Goal: Communication & Community: Answer question/provide support

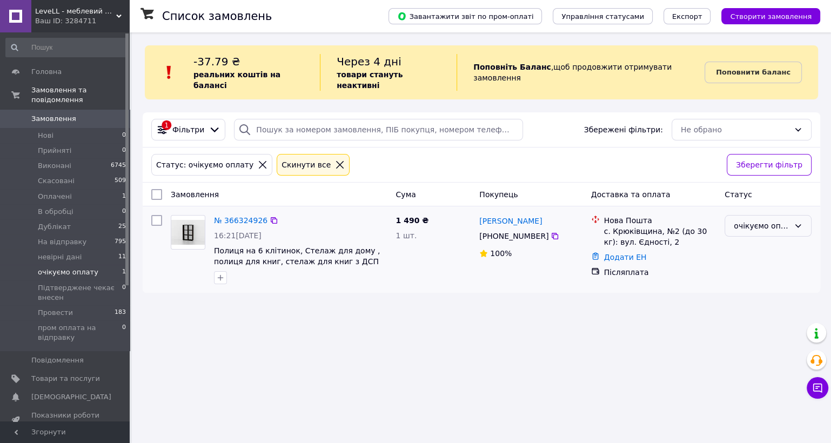
click at [782, 220] on div "очікуємо оплату" at bounding box center [762, 226] width 56 height 12
click at [765, 285] on li "На відправку" at bounding box center [768, 294] width 86 height 19
click at [825, 391] on button "Чат з покупцем" at bounding box center [817, 388] width 22 height 22
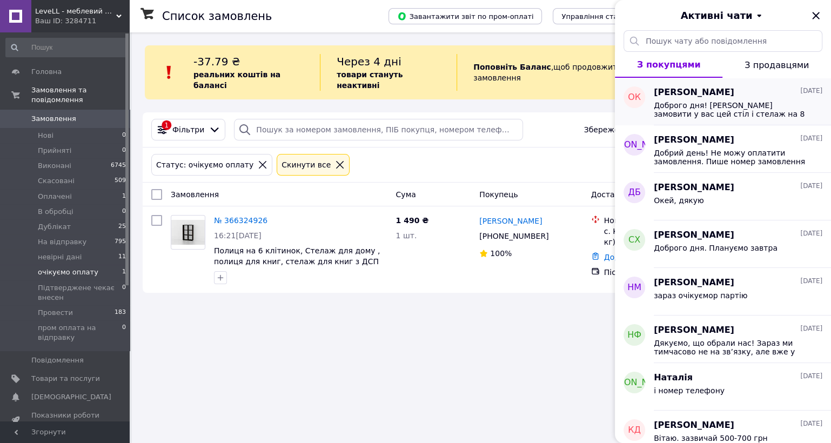
click at [742, 113] on span "Доброго дня! Хочу замовити у вас цей стіл і стелаж на 8 комірок. Якщо це можлив…" at bounding box center [730, 109] width 153 height 17
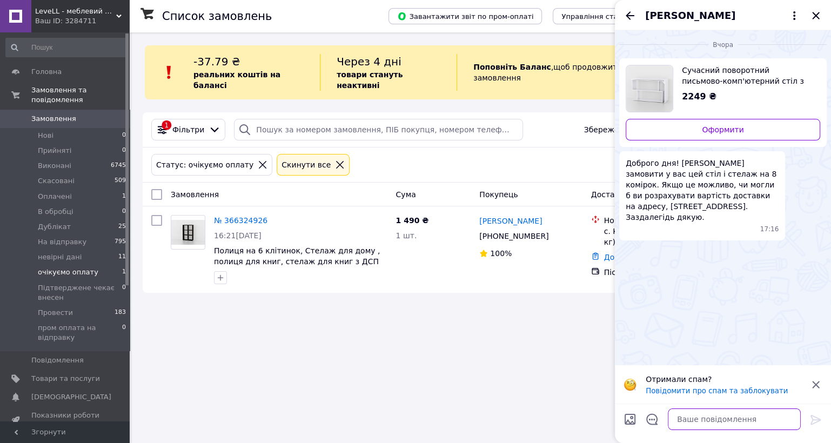
click at [726, 414] on textarea at bounding box center [734, 419] width 133 height 22
type textarea "орієнтовно вартість доставки 800 грн"
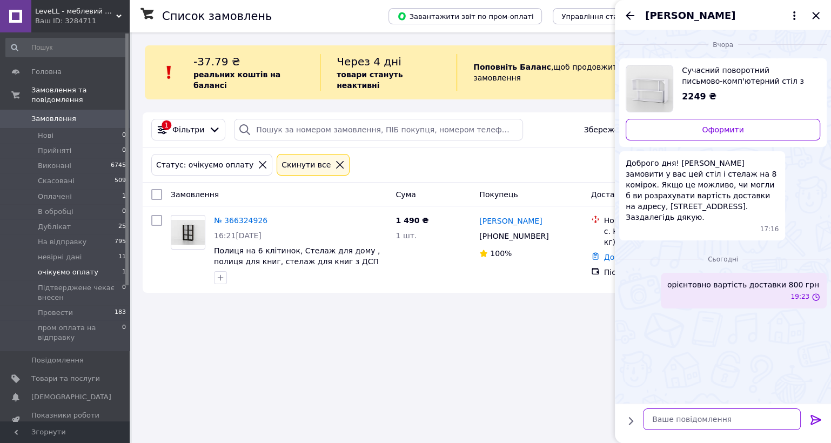
type textarea "\"
type textarea "Доброго дня"
click at [631, 15] on icon "Назад" at bounding box center [630, 15] width 9 height 8
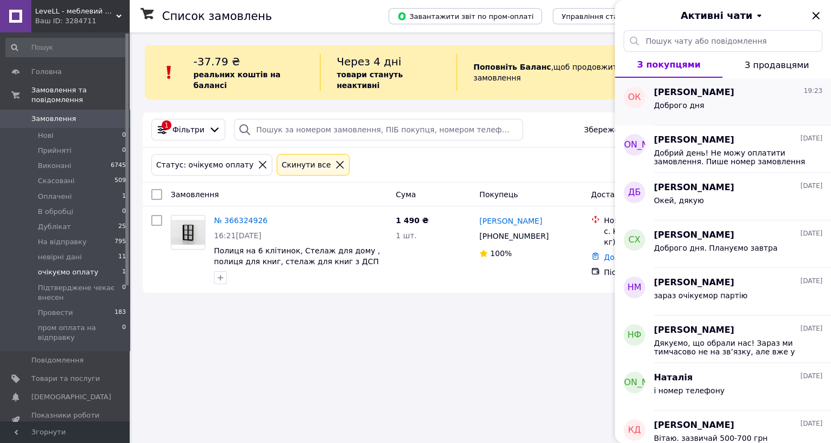
click at [726, 100] on div "Доброго дня" at bounding box center [738, 107] width 169 height 17
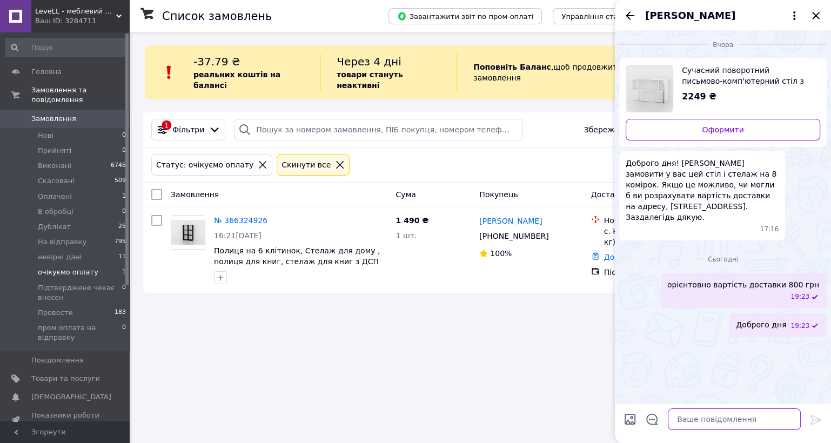
click at [689, 427] on textarea at bounding box center [734, 419] width 133 height 22
type textarea "Чи маєте 9ще якісь запитання ?"
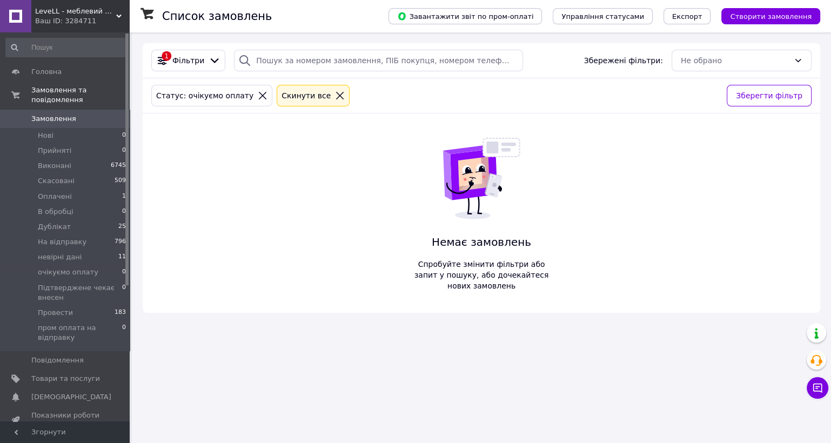
click at [90, 117] on link "Замовлення 0" at bounding box center [66, 119] width 132 height 18
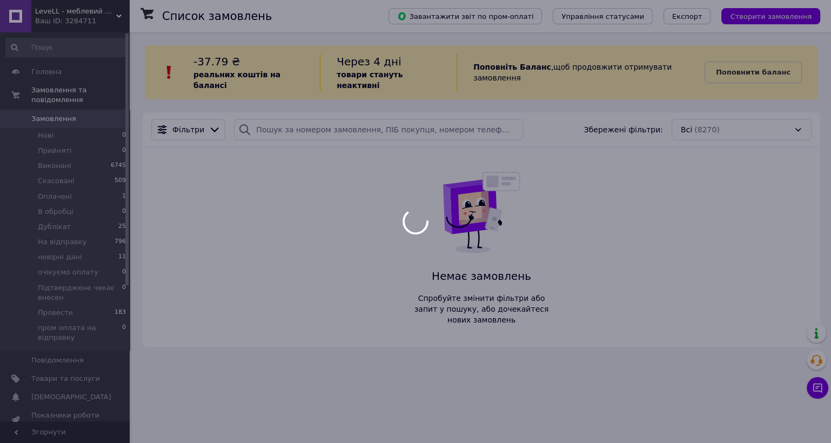
click at [95, 127] on div at bounding box center [415, 221] width 831 height 443
click at [52, 127] on div at bounding box center [415, 221] width 831 height 443
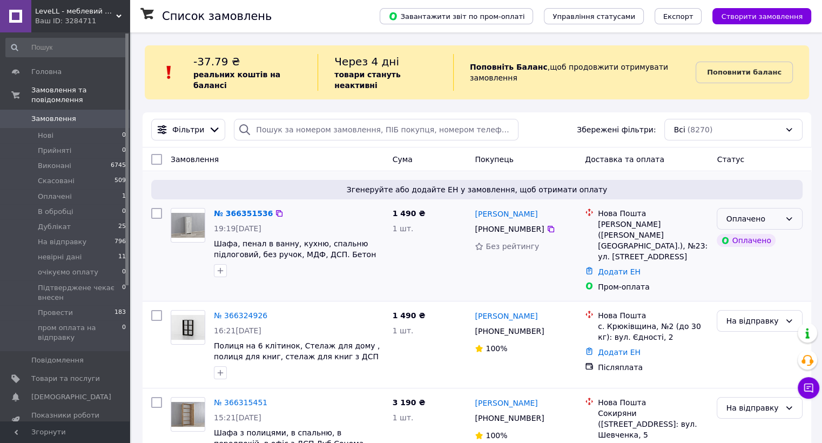
click at [781, 208] on div "Оплачено" at bounding box center [760, 219] width 86 height 22
click at [748, 231] on li "Прийнято" at bounding box center [759, 230] width 85 height 19
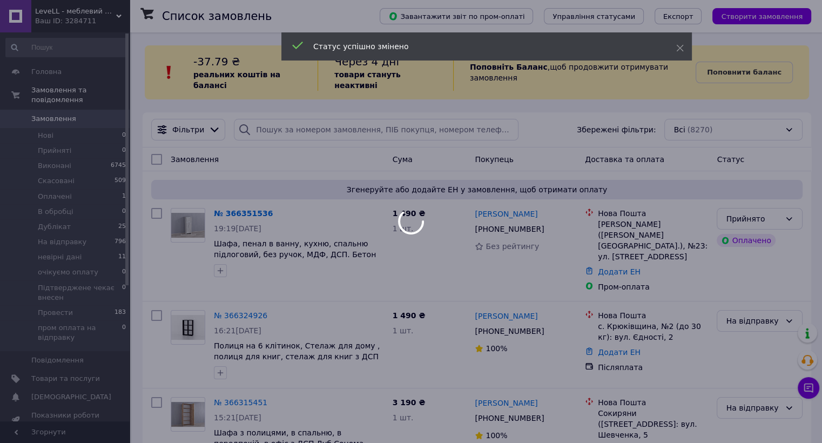
click at [539, 219] on div at bounding box center [411, 221] width 822 height 443
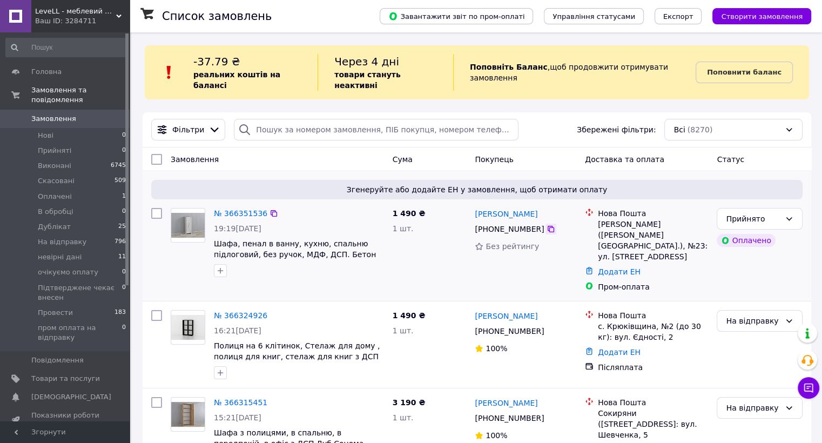
click at [548, 226] on icon at bounding box center [551, 229] width 6 height 6
